Goal: Navigation & Orientation: Understand site structure

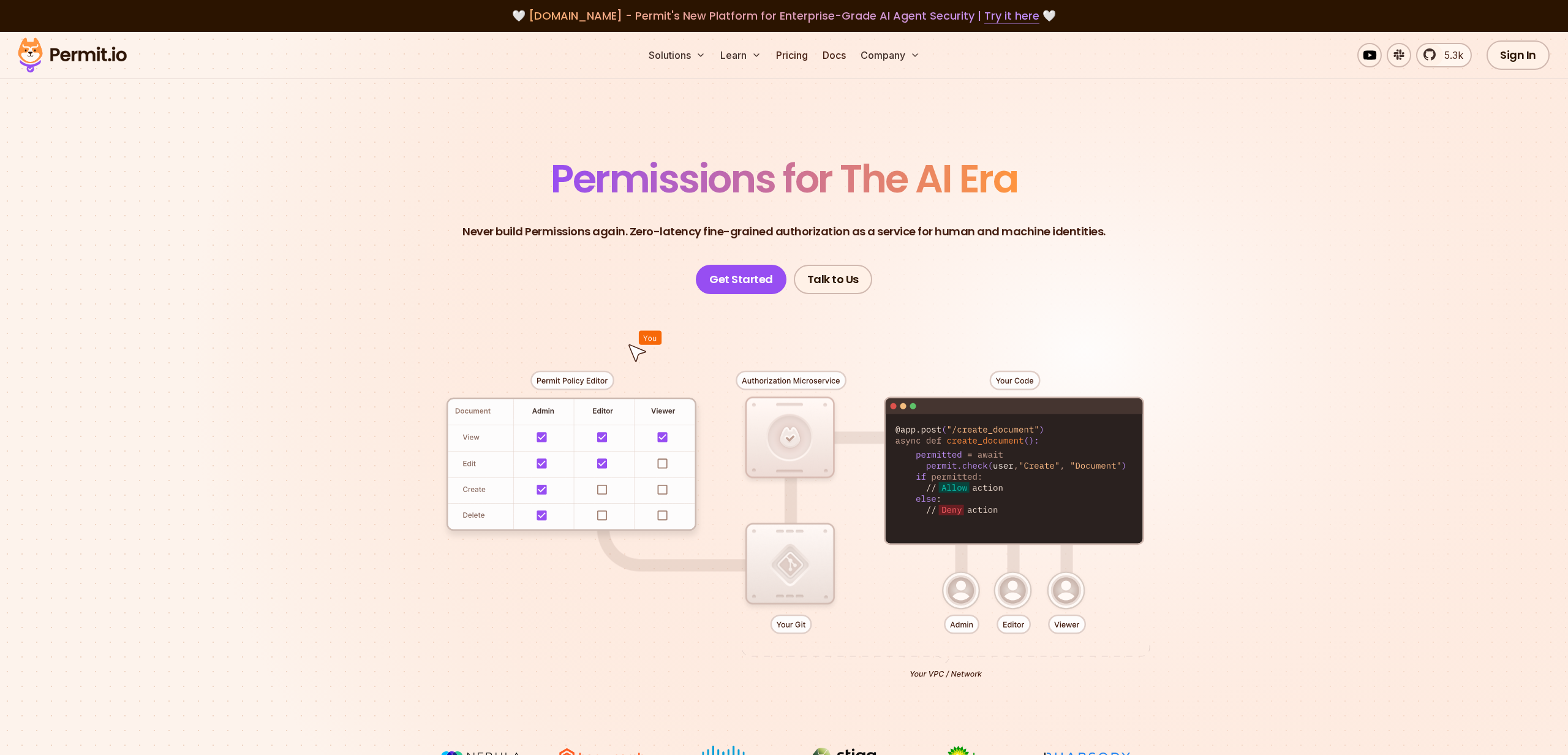
click at [1015, 8] on link "Try it here" at bounding box center [1012, 15] width 55 height 16
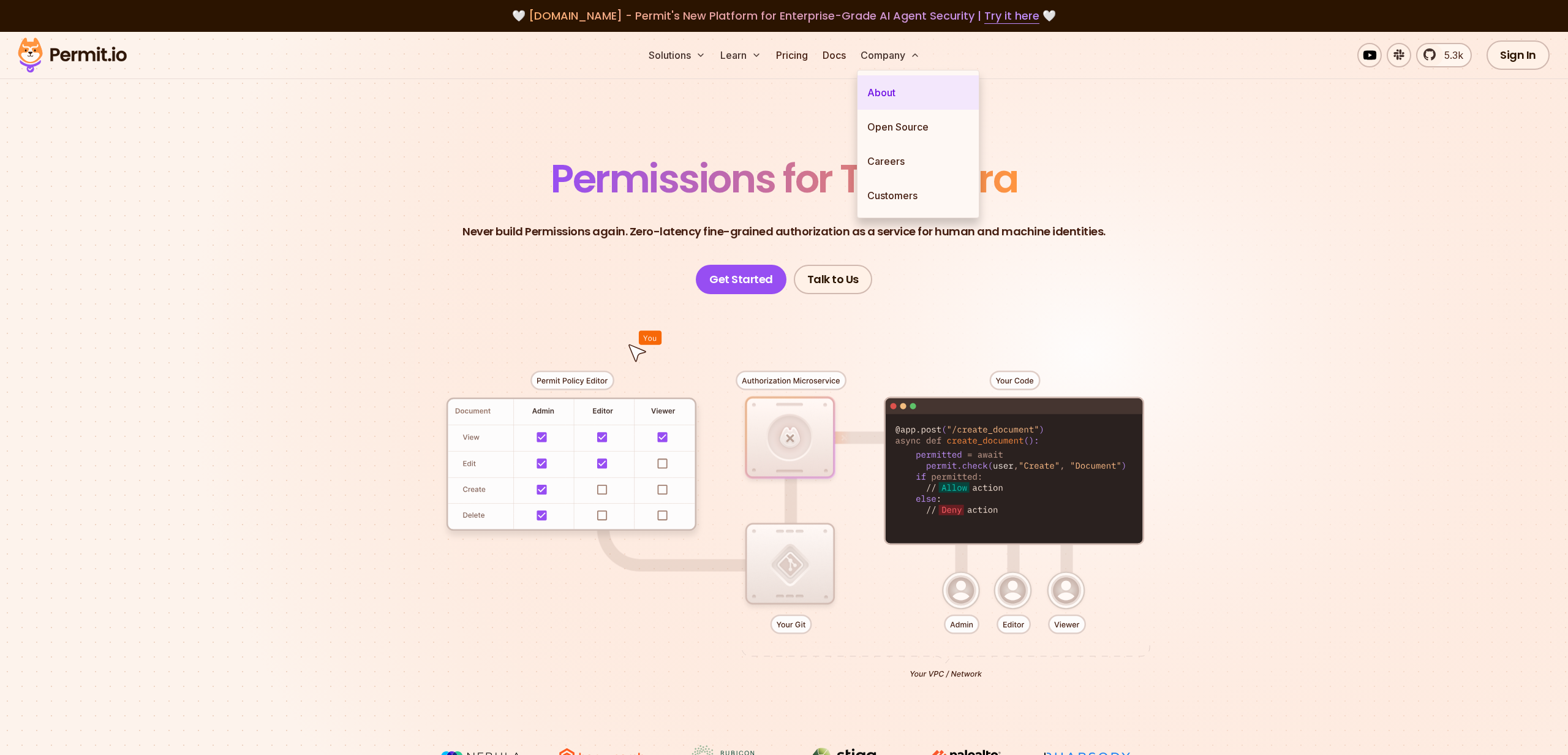
click at [901, 87] on link "About" at bounding box center [918, 92] width 121 height 35
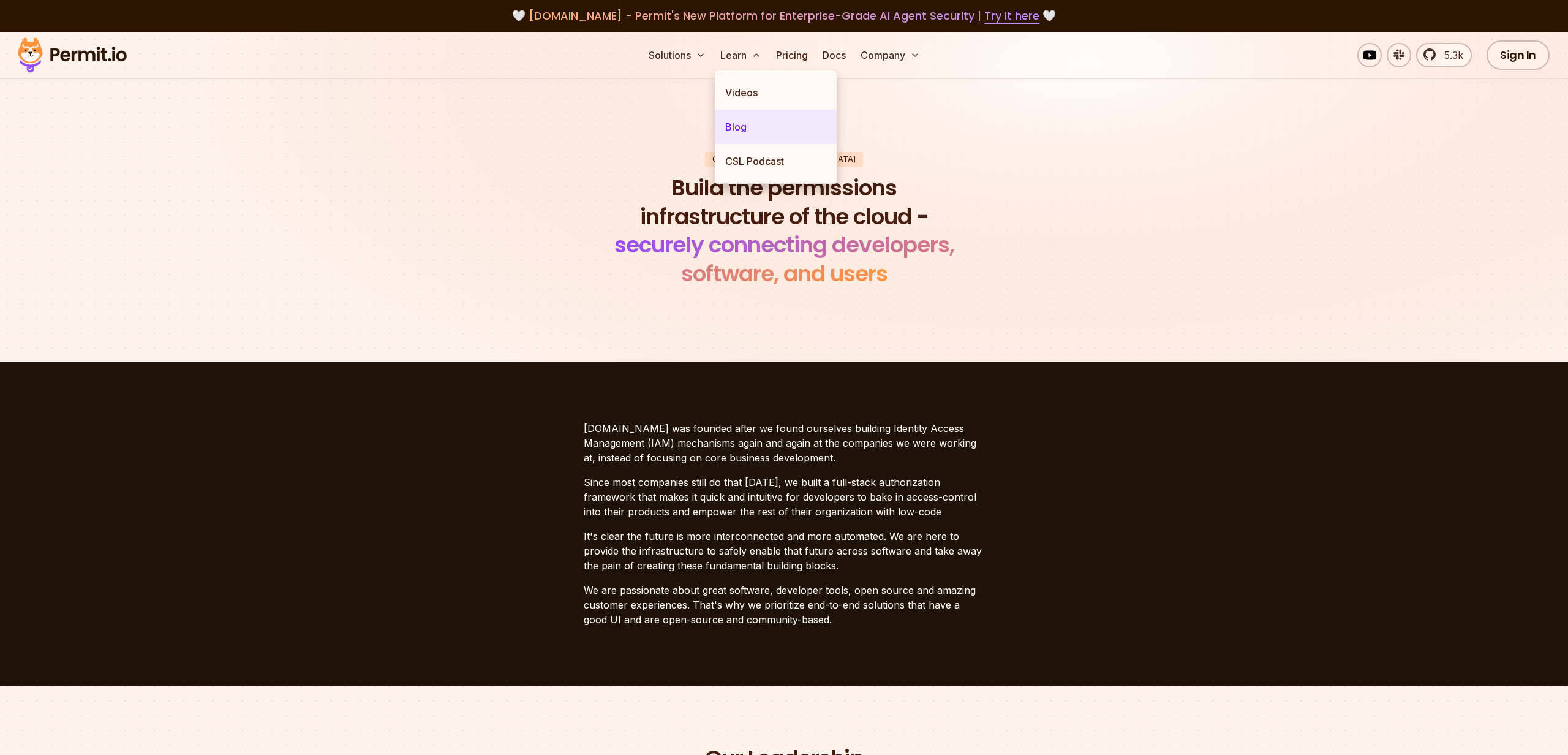
click at [727, 116] on link "Blog" at bounding box center [776, 127] width 121 height 35
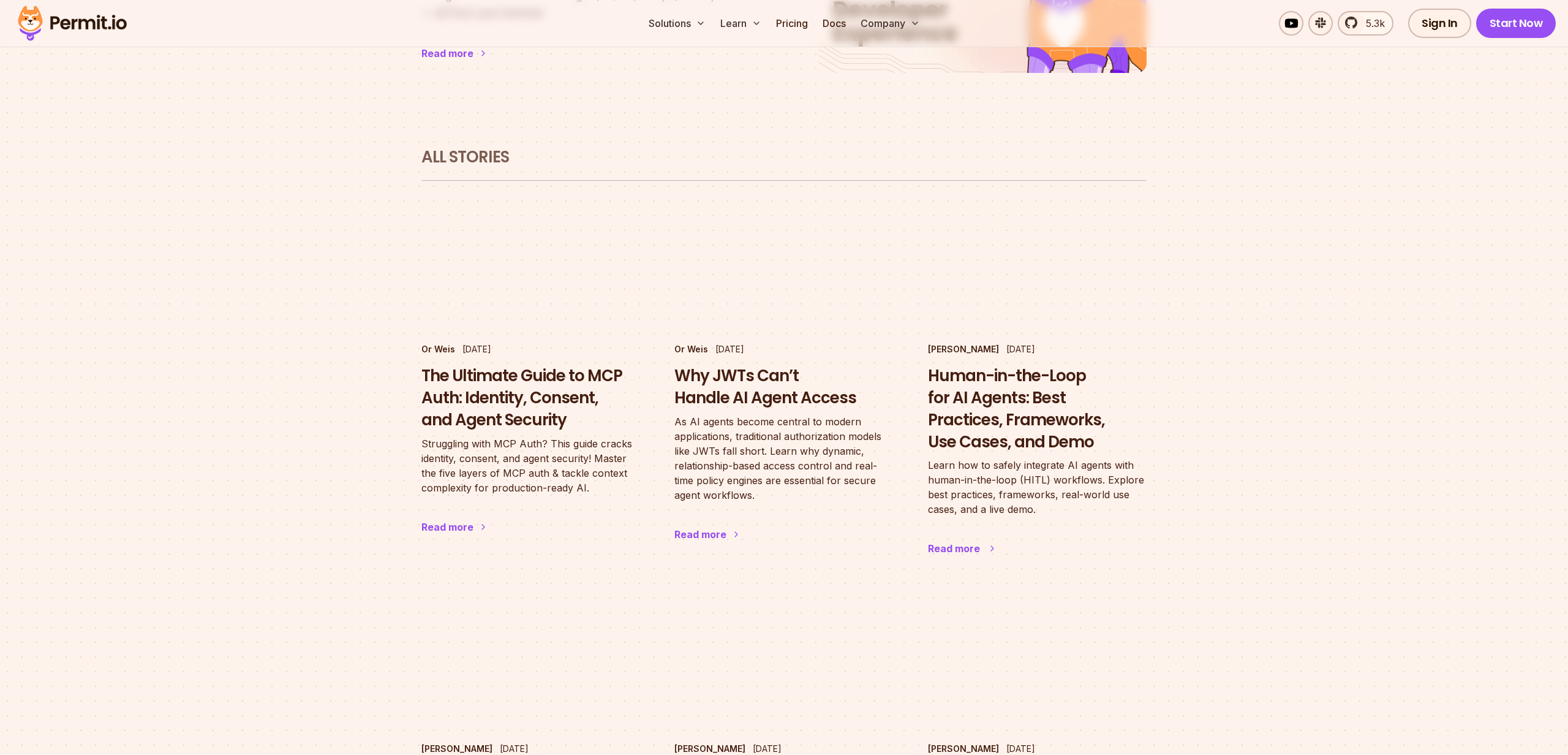
scroll to position [662, 0]
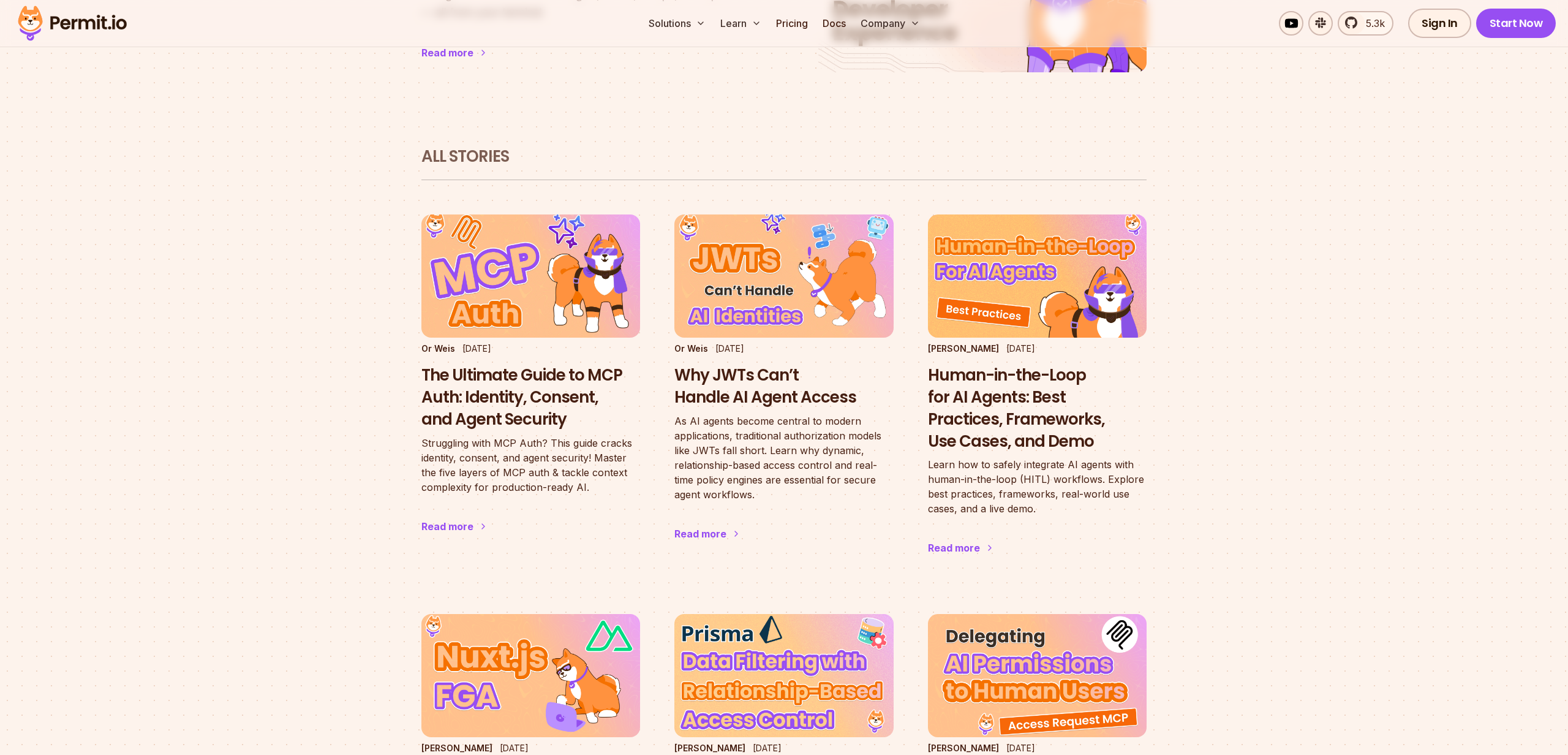
click at [92, 26] on img at bounding box center [72, 23] width 120 height 42
